Goal: Find specific page/section

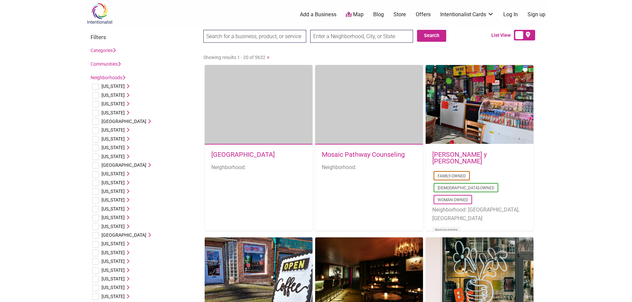
click at [488, 13] on link "Intentionalist Cards" at bounding box center [467, 14] width 54 height 7
click at [115, 51] on icon at bounding box center [114, 50] width 3 height 5
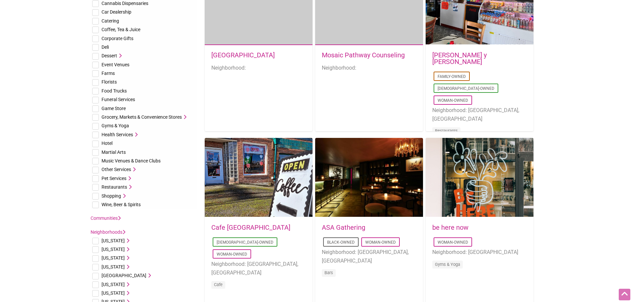
scroll to position [106, 0]
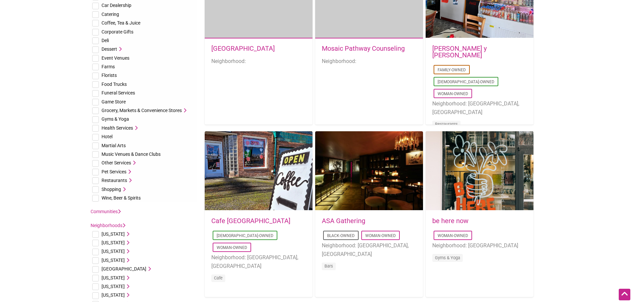
click at [132, 130] on span "Health Services" at bounding box center [118, 127] width 32 height 5
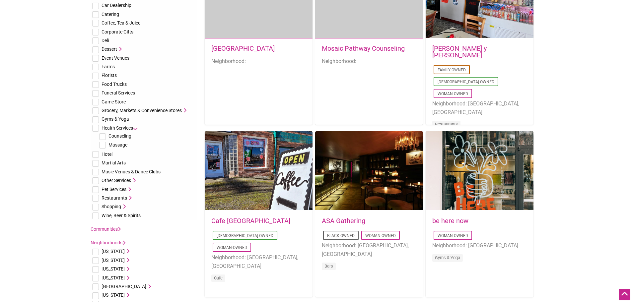
click at [132, 128] on span "Health Services" at bounding box center [118, 127] width 32 height 5
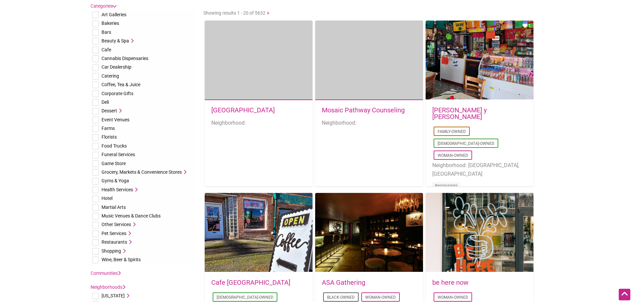
scroll to position [45, 0]
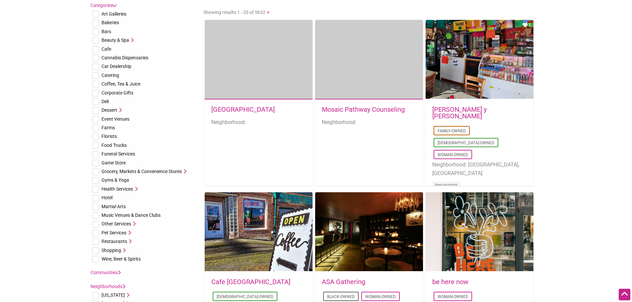
click at [94, 183] on input "checkbox" at bounding box center [95, 181] width 7 height 7
checkbox input "true"
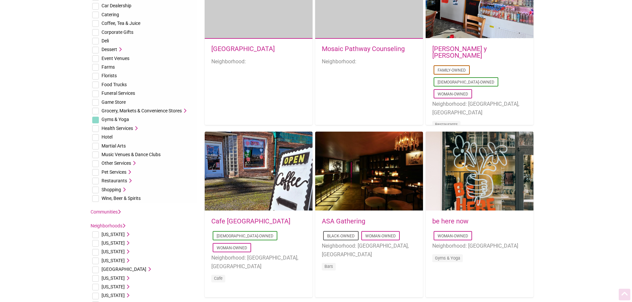
scroll to position [116, 0]
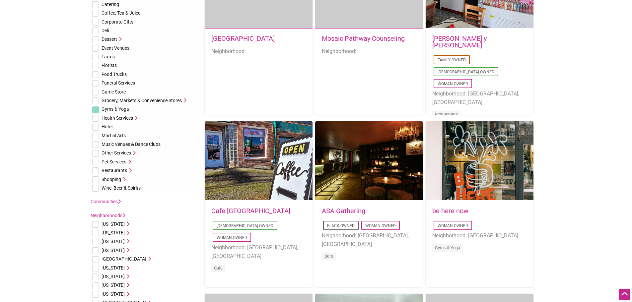
click at [110, 109] on span "Gyms & Yoga" at bounding box center [116, 109] width 28 height 5
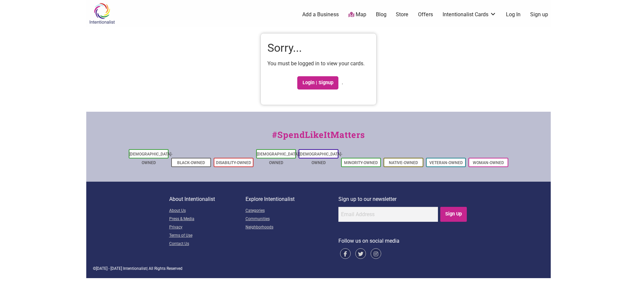
click at [48, 123] on body "× Menu 0 Add a Business Map Blog Store Offers Intentionalist Cards Buy Black Ca…" at bounding box center [318, 151] width 637 height 302
